Goal: Find contact information: Obtain details needed to contact an individual or organization

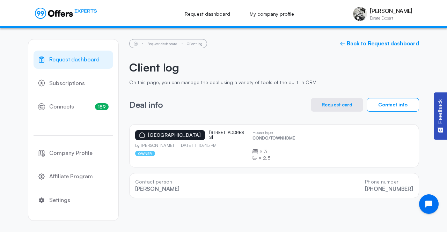
click at [68, 62] on span "Request dashboard" at bounding box center [74, 59] width 50 height 9
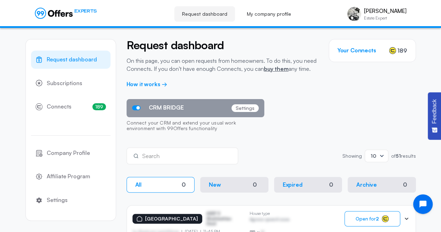
click at [68, 62] on span "Request dashboard" at bounding box center [72, 59] width 50 height 9
click at [61, 61] on span "Request dashboard" at bounding box center [72, 59] width 50 height 9
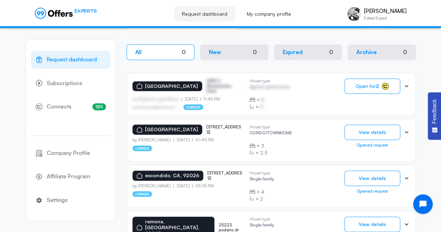
scroll to position [135, 0]
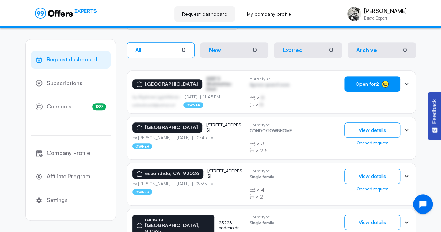
click at [364, 86] on span "Open for 2" at bounding box center [367, 84] width 23 height 6
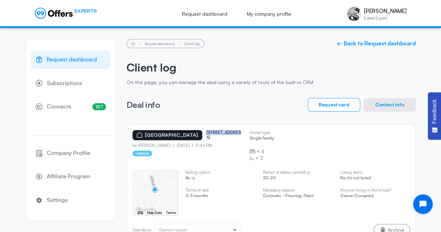
drag, startPoint x: 231, startPoint y: 136, endPoint x: 203, endPoint y: 137, distance: 27.6
click at [203, 137] on div "[GEOGRAPHIC_DATA] [STREET_ADDRESS]" at bounding box center [189, 135] width 112 height 10
copy p "[STREET_ADDRESS]"
click at [390, 103] on button "Contact info" at bounding box center [390, 105] width 52 height 14
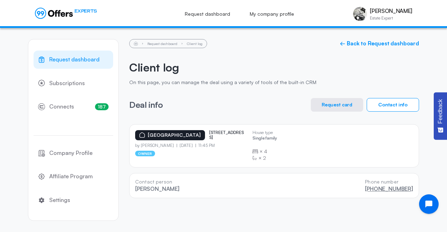
drag, startPoint x: 415, startPoint y: 187, endPoint x: 366, endPoint y: 188, distance: 49.6
click at [366, 188] on div "Contact person [PERSON_NAME] Phone number [PHONE_NUMBER]" at bounding box center [274, 185] width 290 height 25
copy link "[PHONE_NUMBER]"
